Goal: Transaction & Acquisition: Purchase product/service

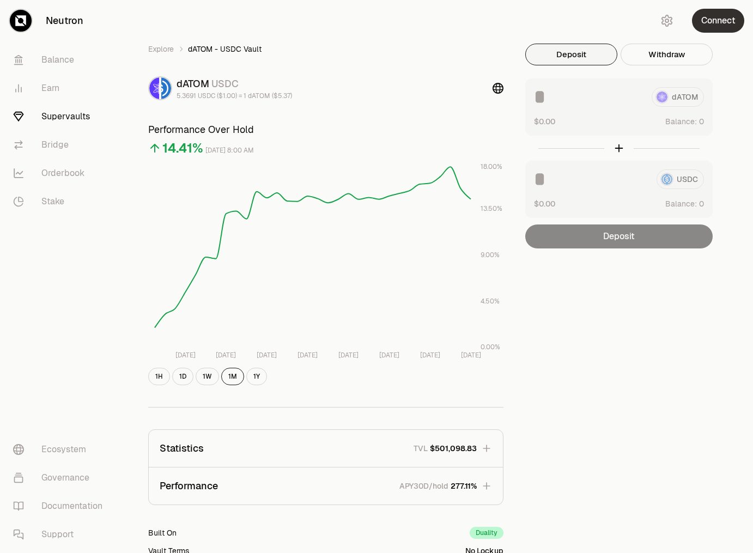
click at [710, 25] on button "Connect" at bounding box center [718, 21] width 52 height 24
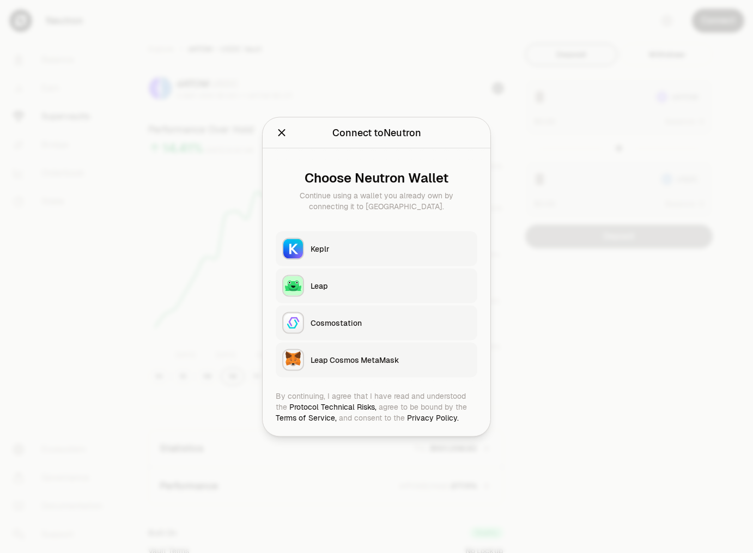
click at [338, 244] on div "Keplr" at bounding box center [390, 248] width 160 height 11
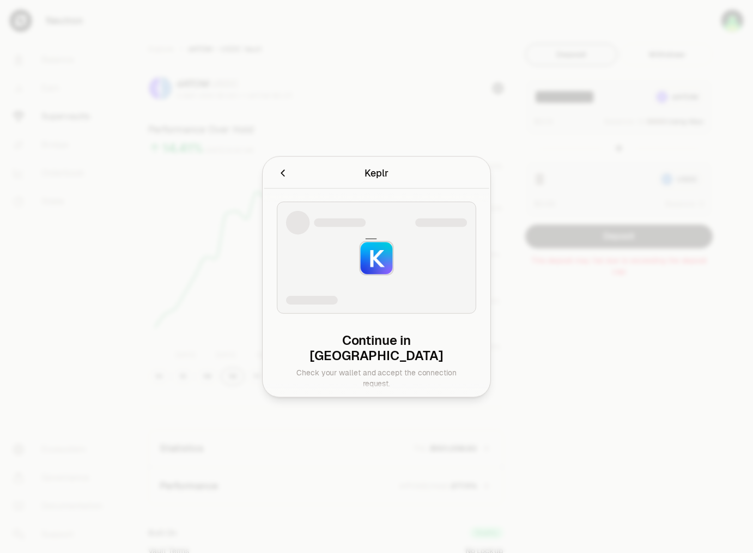
type input "********"
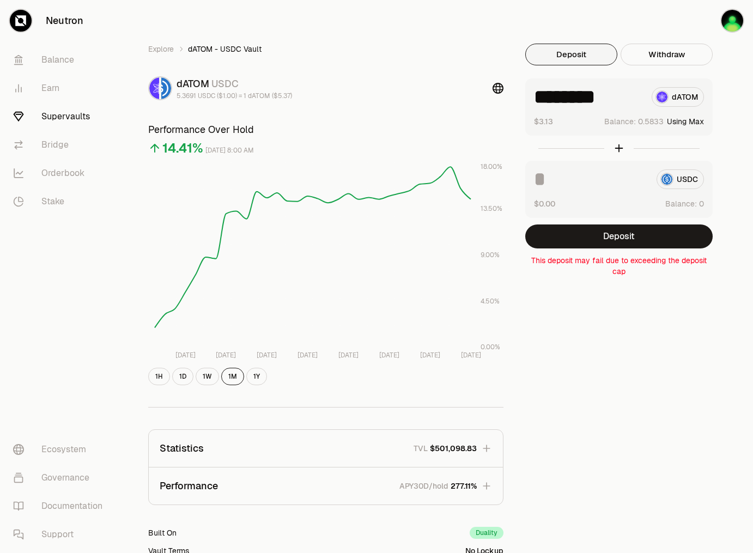
click at [686, 99] on div "******** dATOM" at bounding box center [619, 97] width 170 height 20
click at [690, 121] on button "Using Max" at bounding box center [685, 121] width 37 height 11
click at [614, 243] on button "Deposit" at bounding box center [618, 236] width 187 height 24
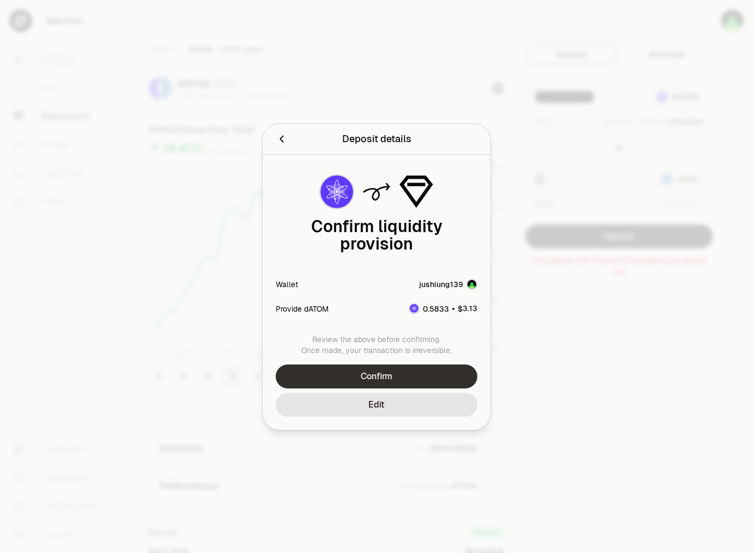
click at [396, 364] on button "Confirm" at bounding box center [377, 376] width 202 height 24
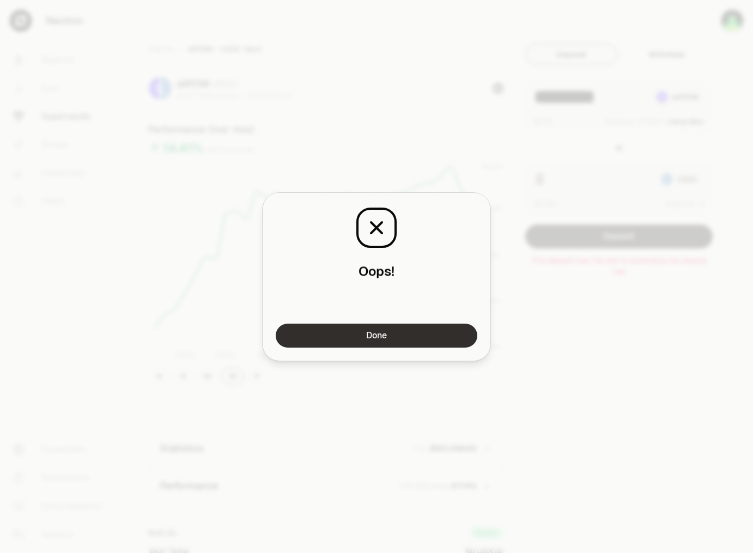
click at [401, 339] on button "Done" at bounding box center [377, 336] width 202 height 24
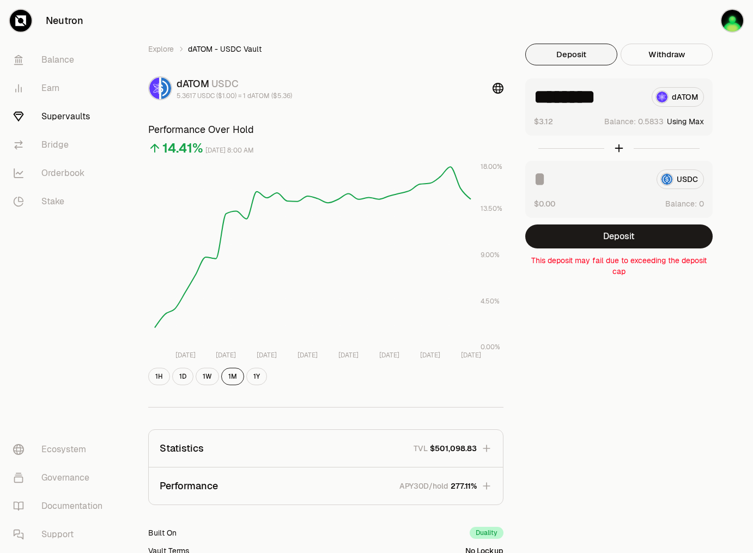
click at [575, 307] on div "Explore dATOM - USDC Vault dATOM USDC 5.3617 USDC ($1.00) = 1 dATOM ($5.36) Per…" at bounding box center [437, 353] width 605 height 618
click at [613, 244] on button "Deposit" at bounding box center [618, 236] width 187 height 24
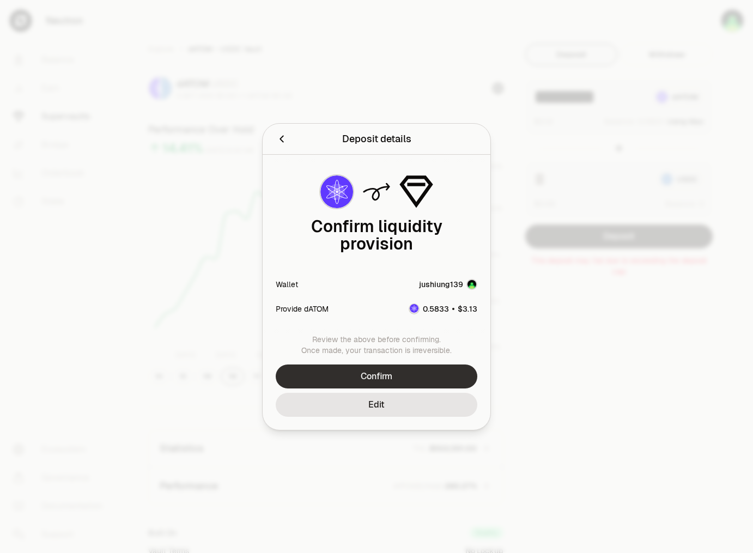
click at [436, 364] on button "Confirm" at bounding box center [377, 376] width 202 height 24
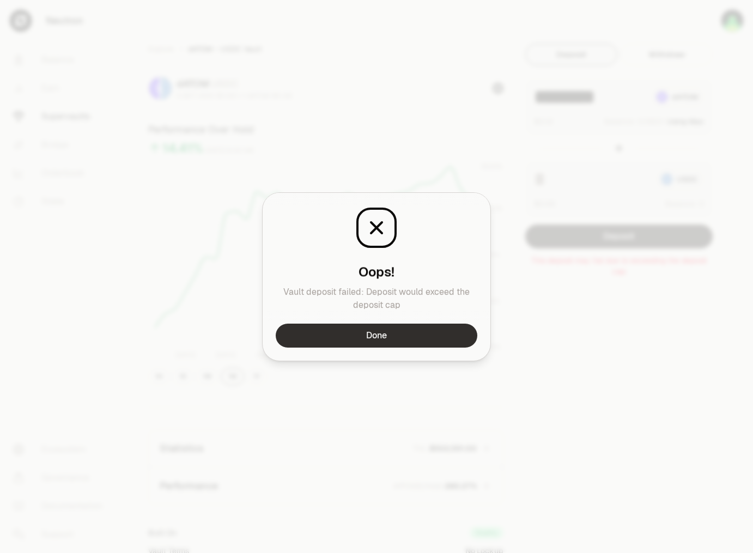
click at [441, 335] on button "Done" at bounding box center [377, 336] width 202 height 24
